Goal: Task Accomplishment & Management: Use online tool/utility

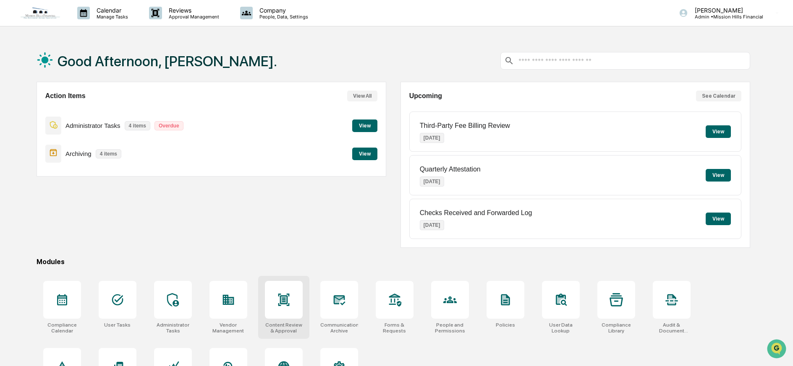
click at [289, 302] on icon at bounding box center [283, 299] width 13 height 13
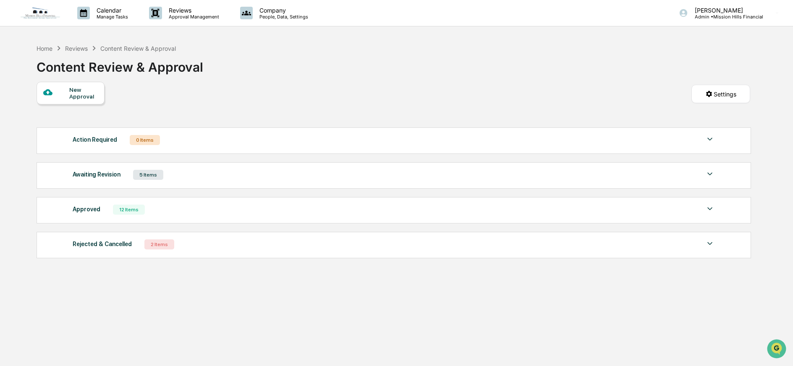
click at [193, 175] on div "Awaiting Revision 5 Items" at bounding box center [394, 175] width 642 height 12
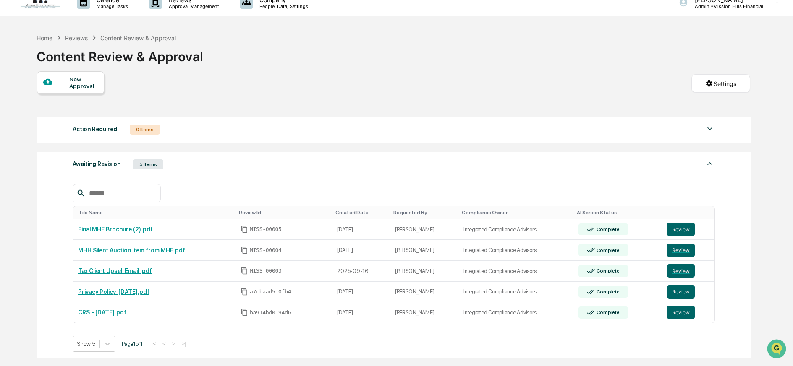
scroll to position [45, 0]
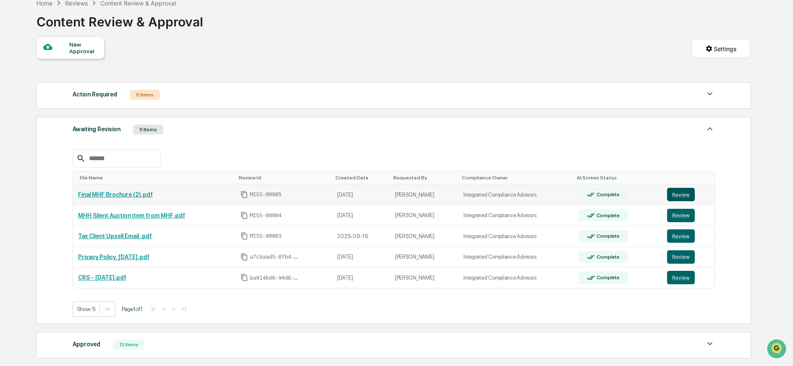
click at [684, 194] on button "Review" at bounding box center [681, 194] width 28 height 13
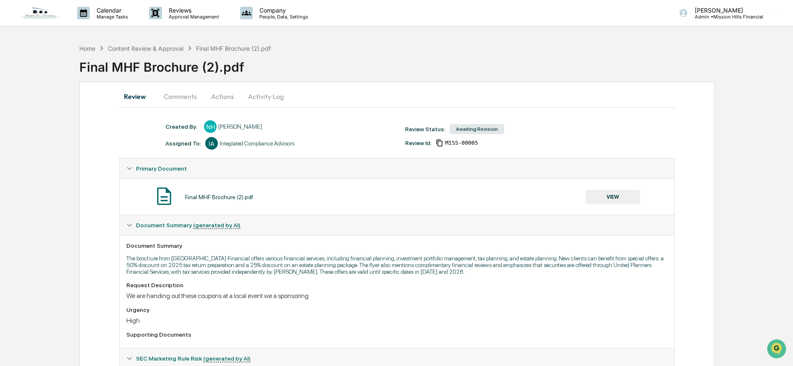
click at [183, 96] on button "Comments" at bounding box center [180, 96] width 47 height 20
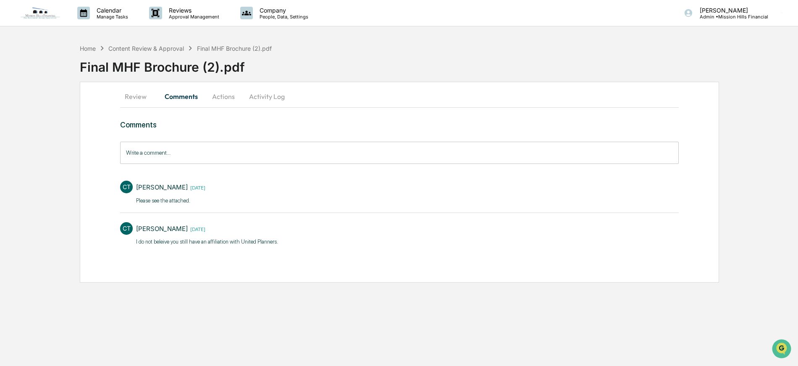
click at [223, 98] on button "Actions" at bounding box center [223, 96] width 38 height 20
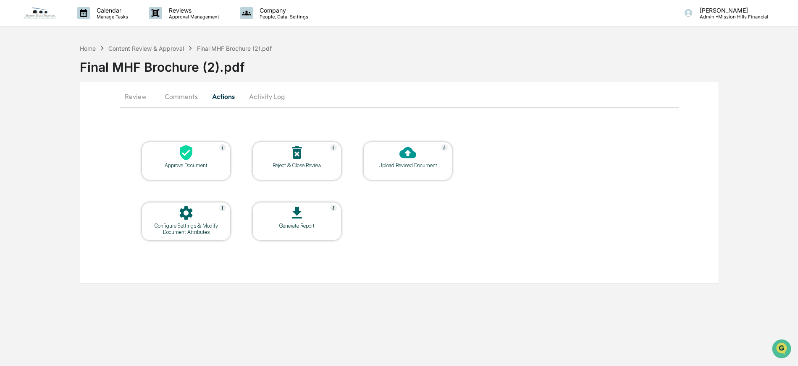
click at [130, 98] on button "Review" at bounding box center [139, 96] width 38 height 20
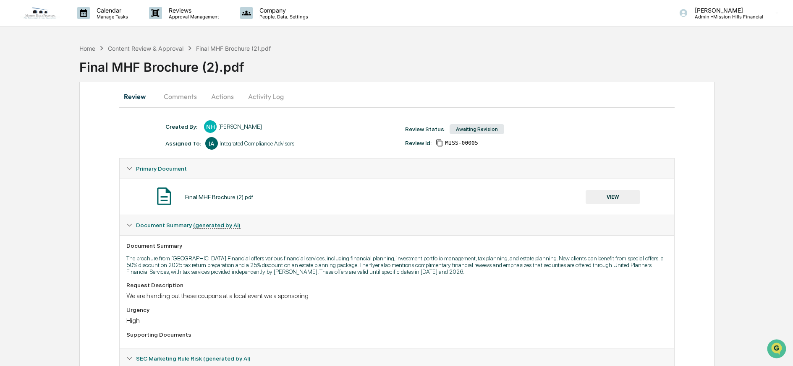
click at [132, 97] on button "Review" at bounding box center [138, 96] width 38 height 20
click at [160, 49] on div "Content Review & Approval" at bounding box center [146, 48] width 76 height 7
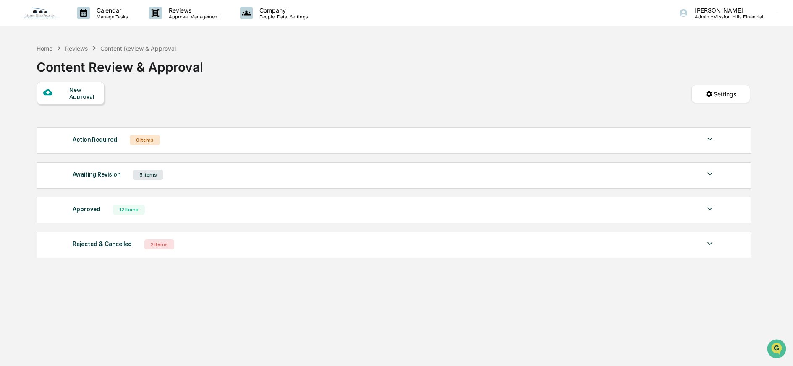
click at [249, 173] on div "Awaiting Revision 5 Items" at bounding box center [394, 175] width 642 height 12
